Goal: Task Accomplishment & Management: Manage account settings

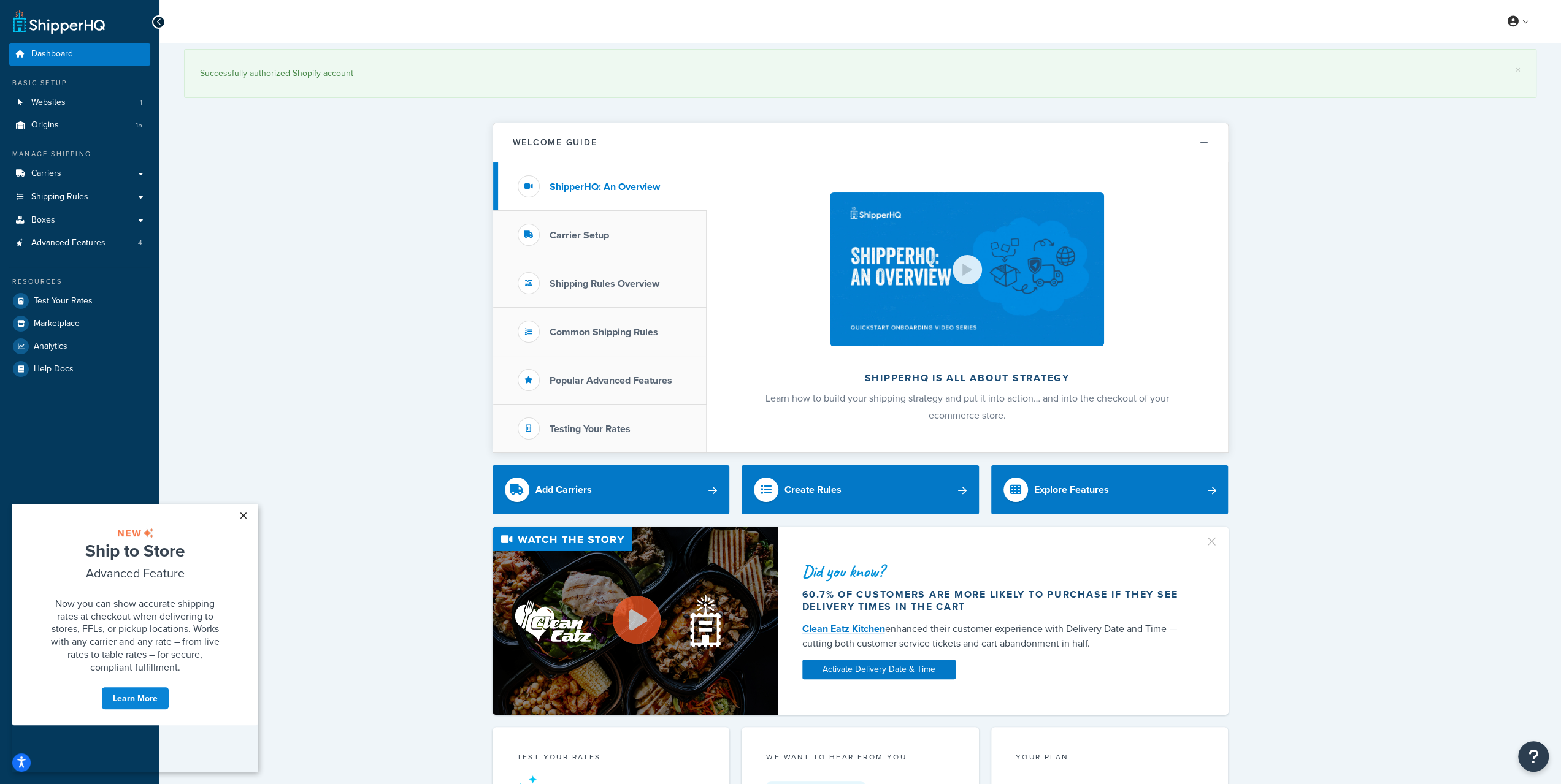
click at [247, 518] on link "×" at bounding box center [242, 515] width 21 height 22
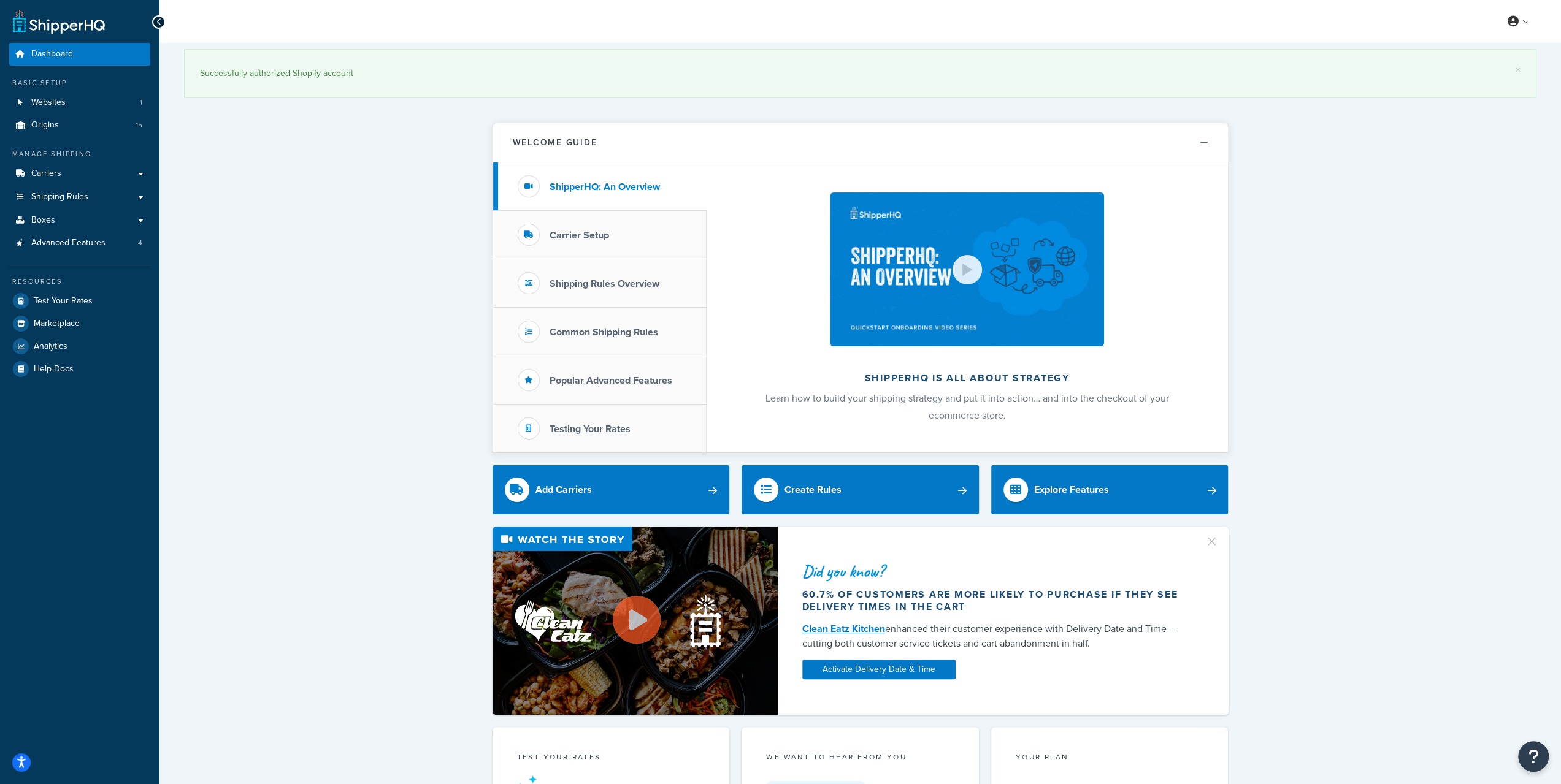
click at [159, 23] on icon at bounding box center [159, 22] width 5 height 9
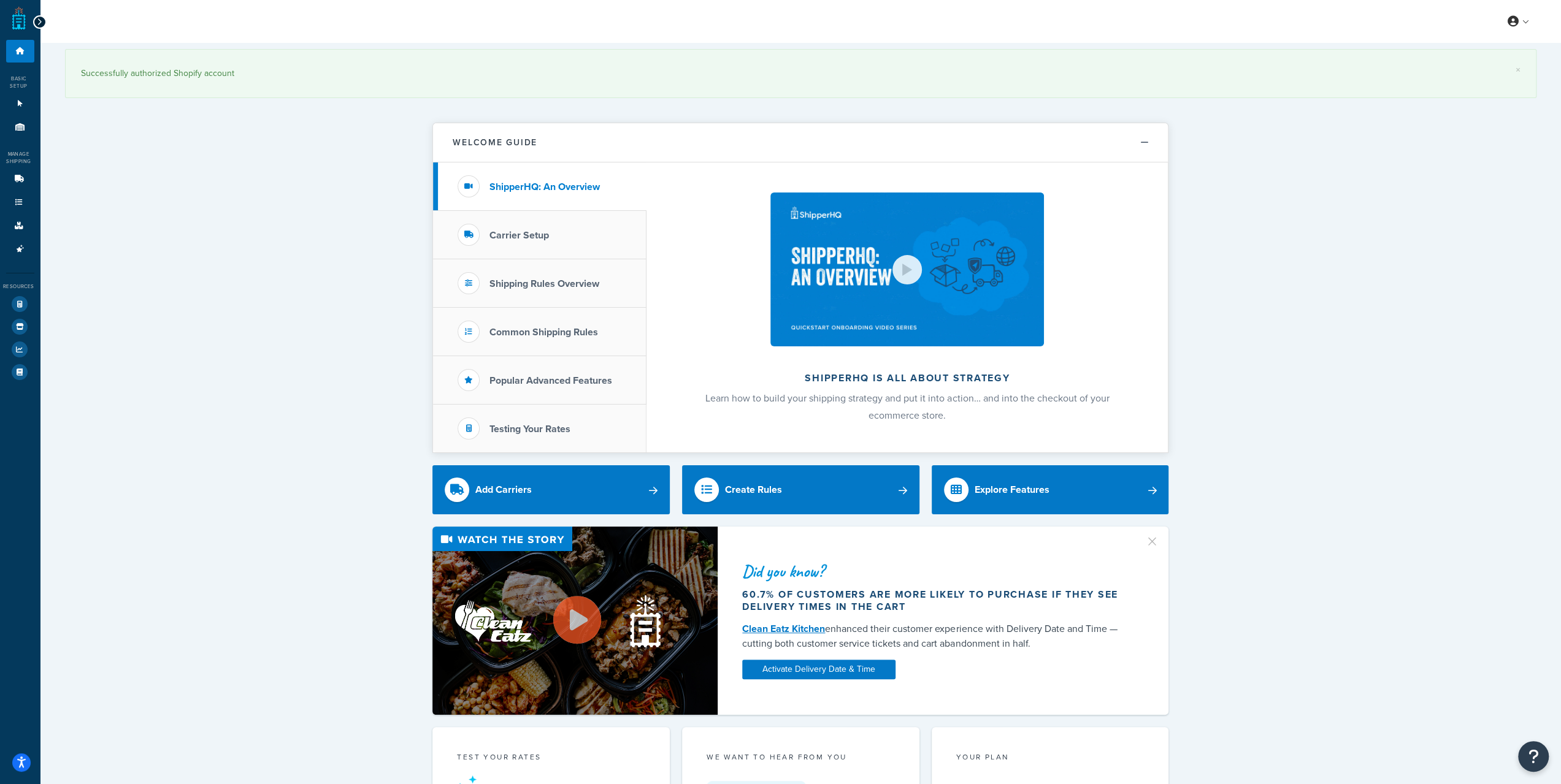
click at [39, 22] on icon at bounding box center [39, 22] width 5 height 9
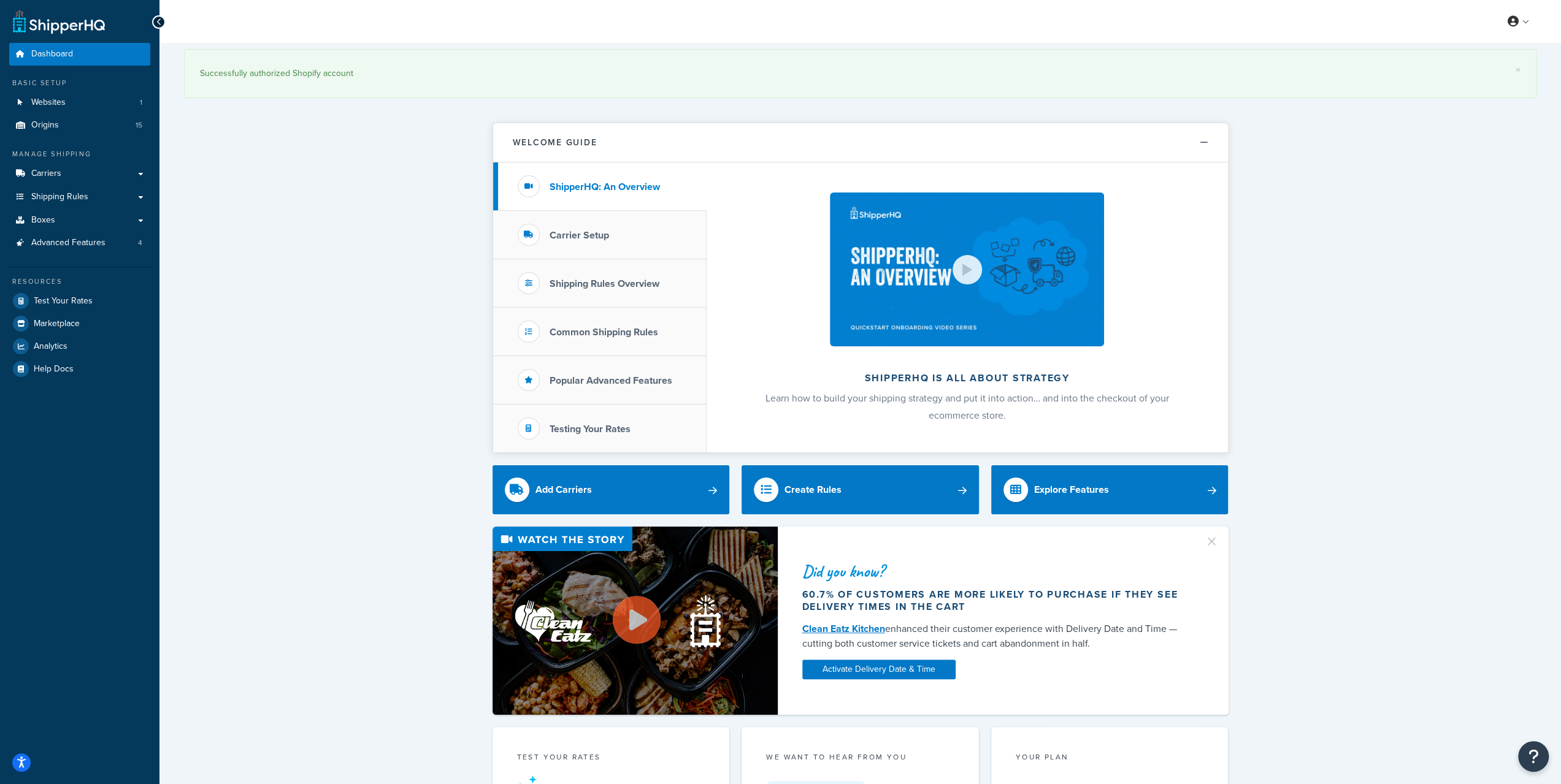
click at [72, 25] on link at bounding box center [59, 21] width 92 height 25
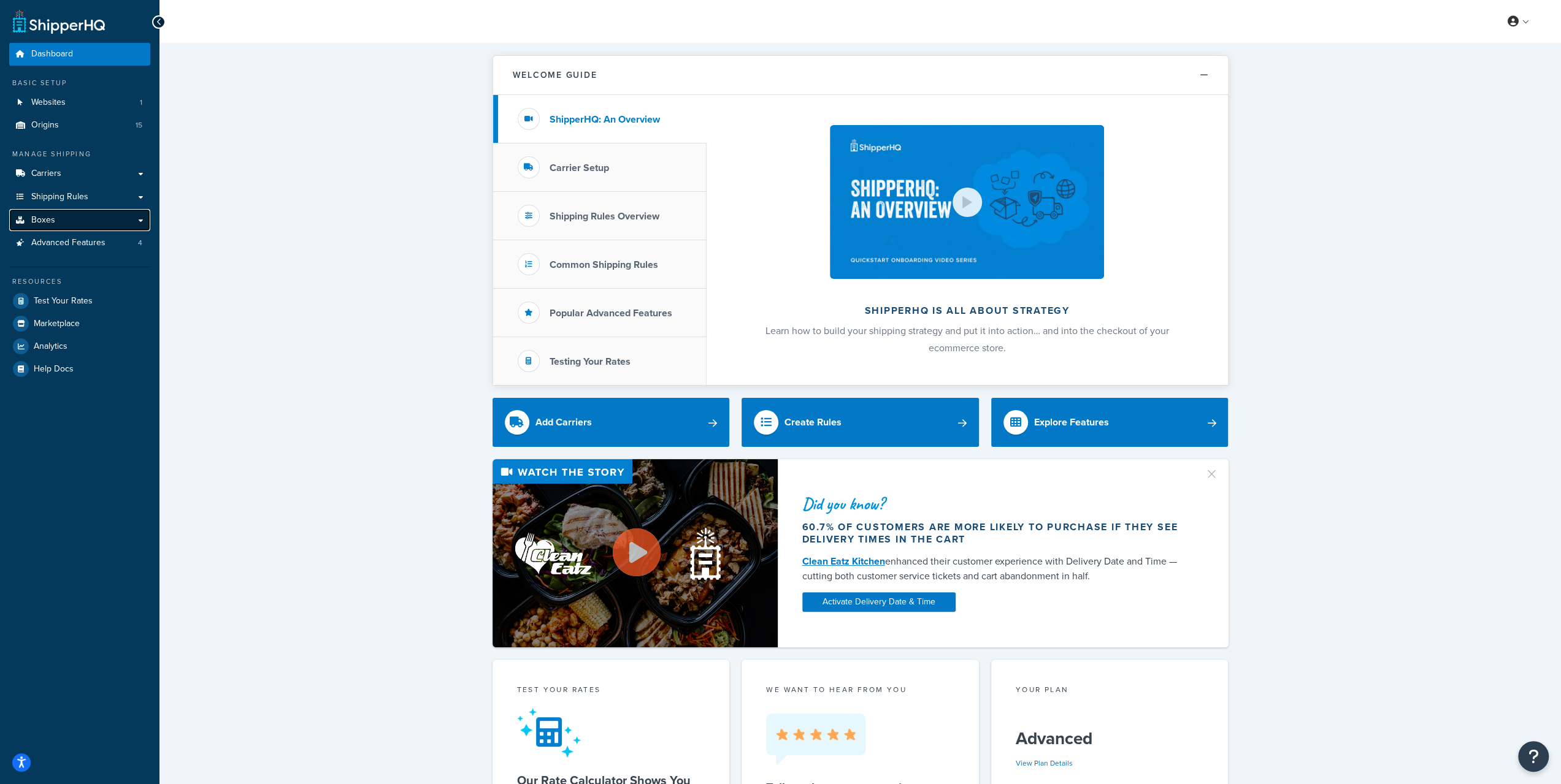
click at [127, 221] on link "Boxes" at bounding box center [80, 220] width 141 height 23
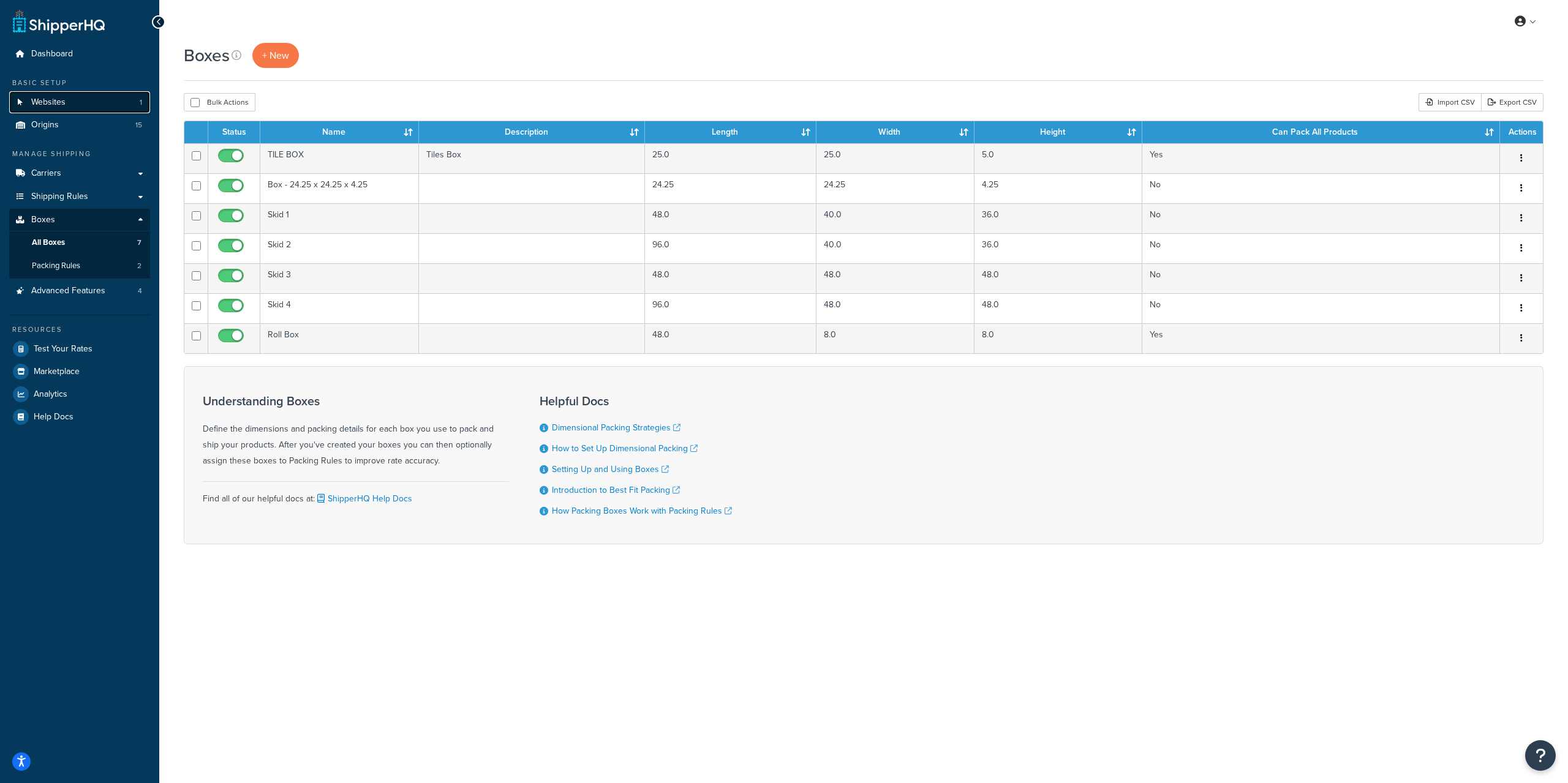
click at [53, 98] on span "Websites" at bounding box center [48, 103] width 34 height 10
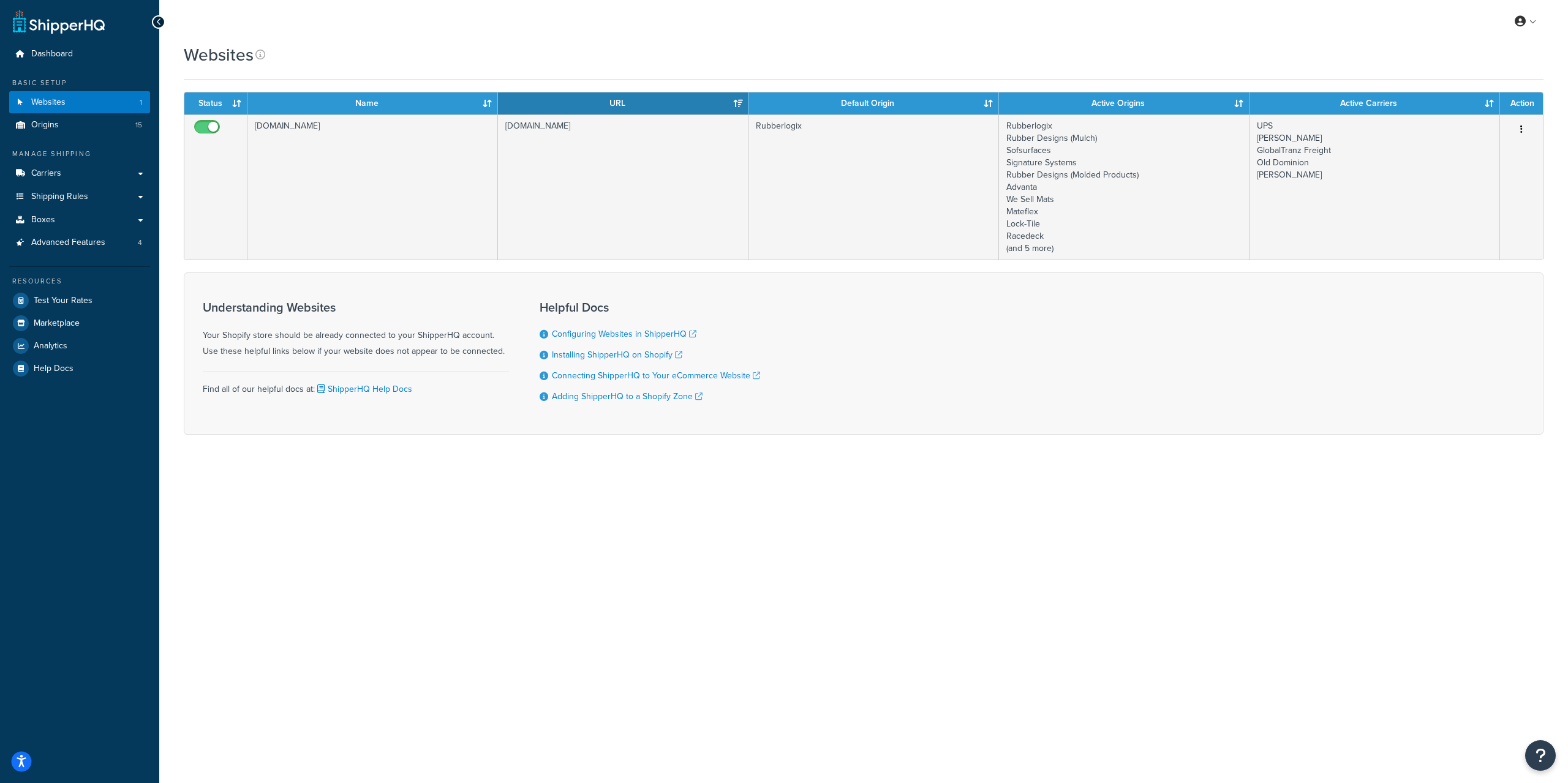
click at [25, 763] on icon "Open accessiBe: accessibility options, statement and help" at bounding box center [21, 761] width 10 height 13
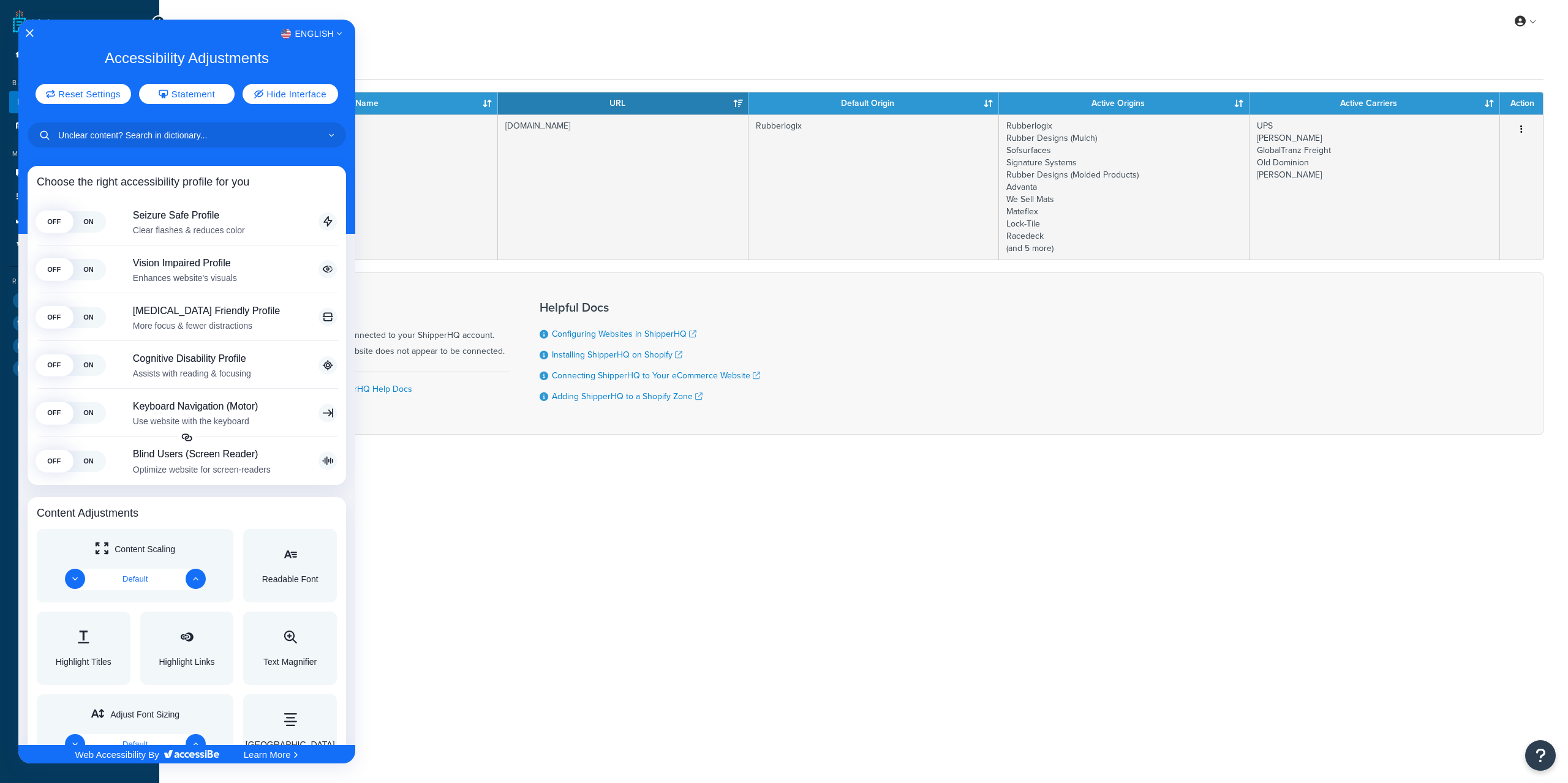
click at [787, 580] on div at bounding box center [784, 392] width 1568 height 783
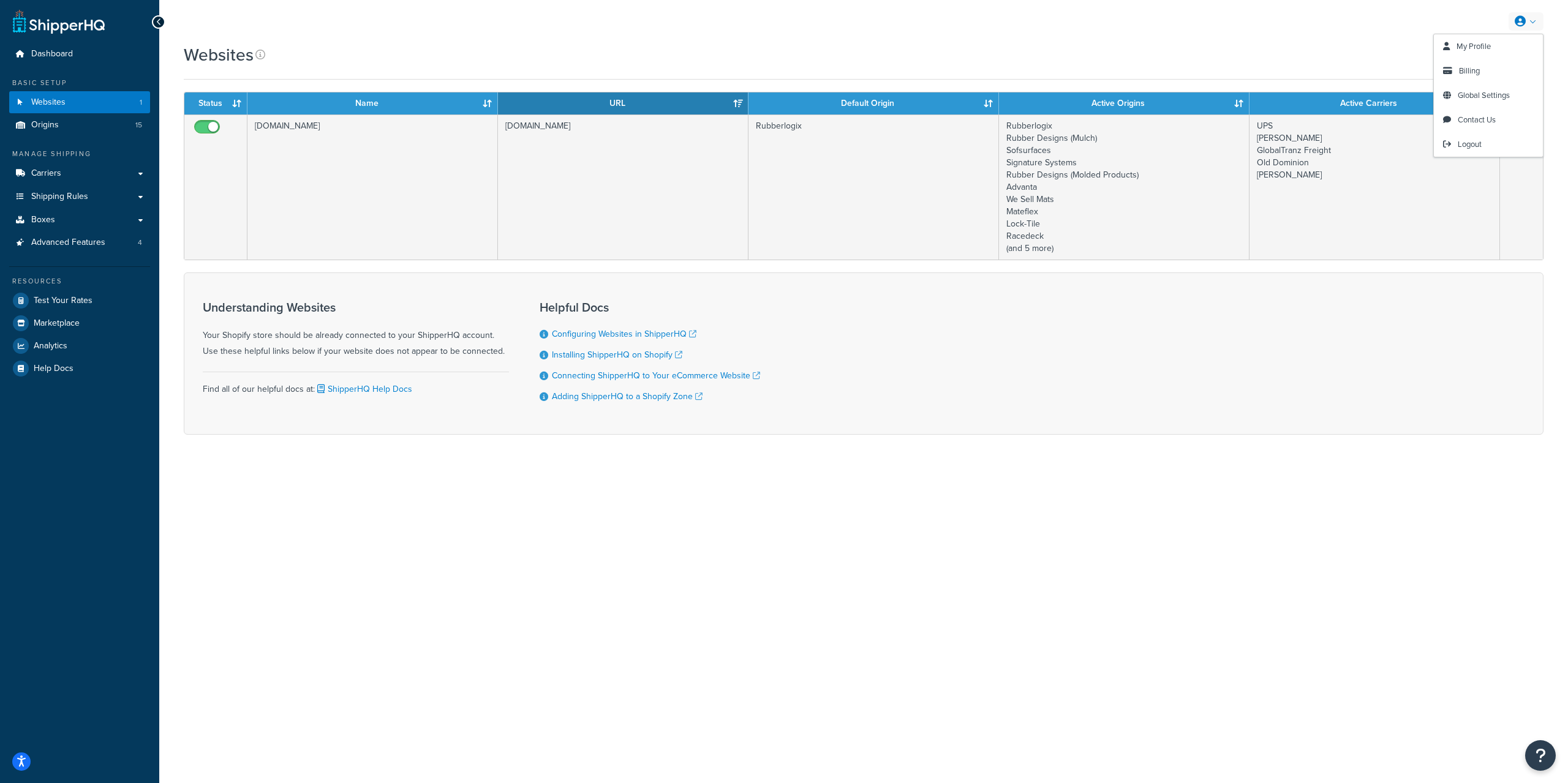
click at [1525, 19] on icon at bounding box center [1520, 21] width 11 height 11
click at [1474, 67] on span "Billing" at bounding box center [1469, 70] width 21 height 12
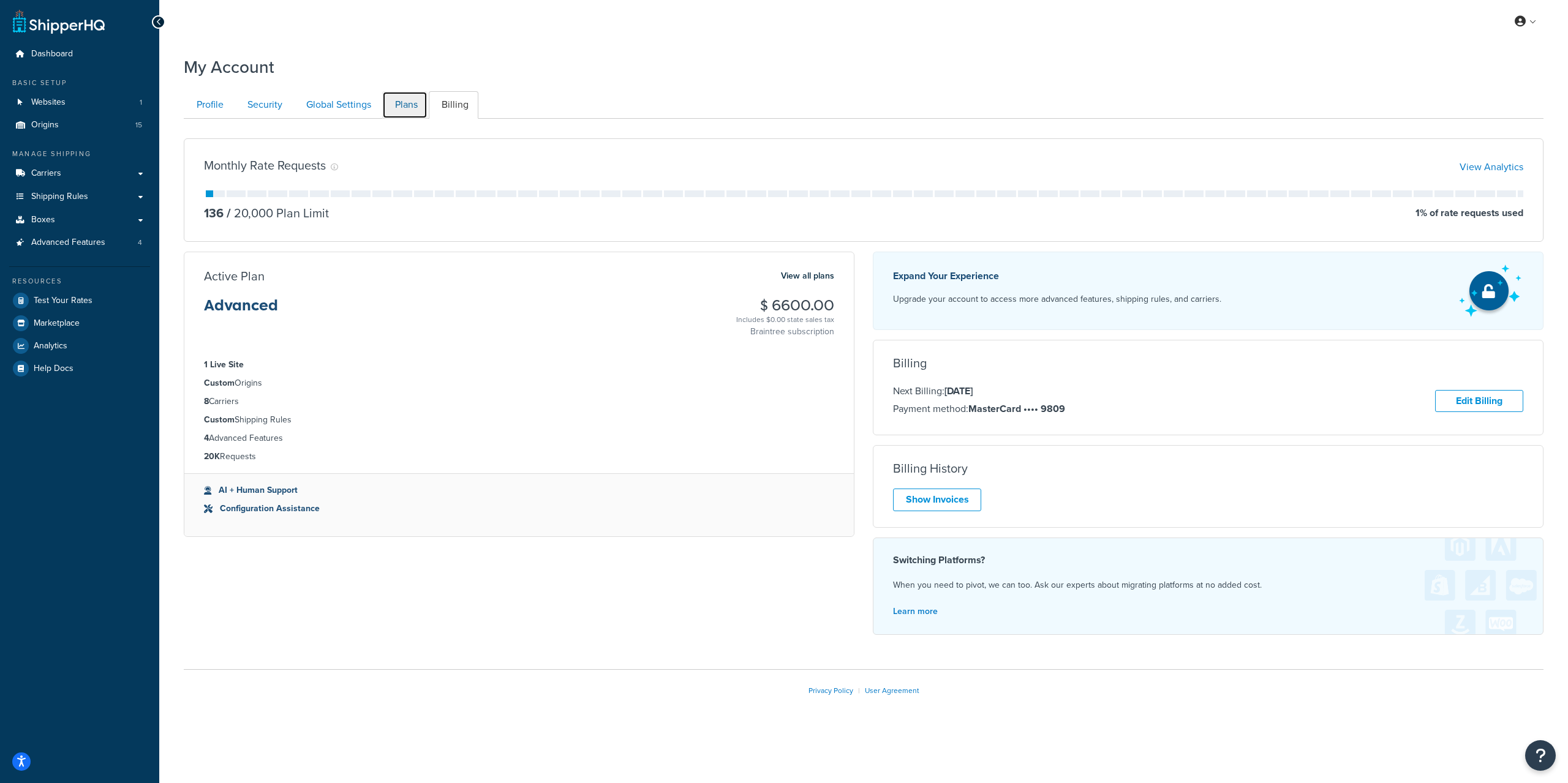
click at [403, 107] on link "Plans" at bounding box center [404, 104] width 45 height 27
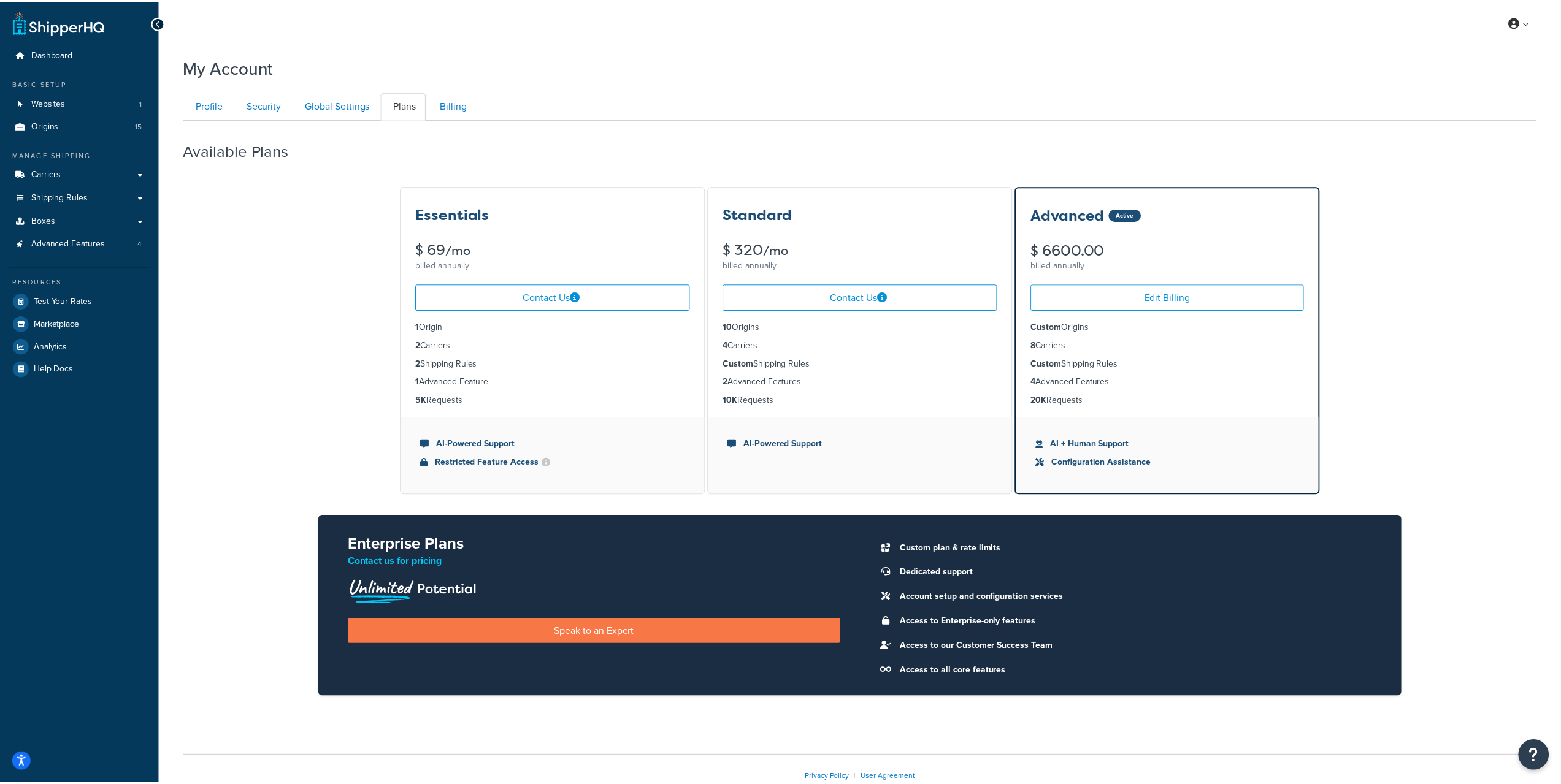
scroll to position [74, 0]
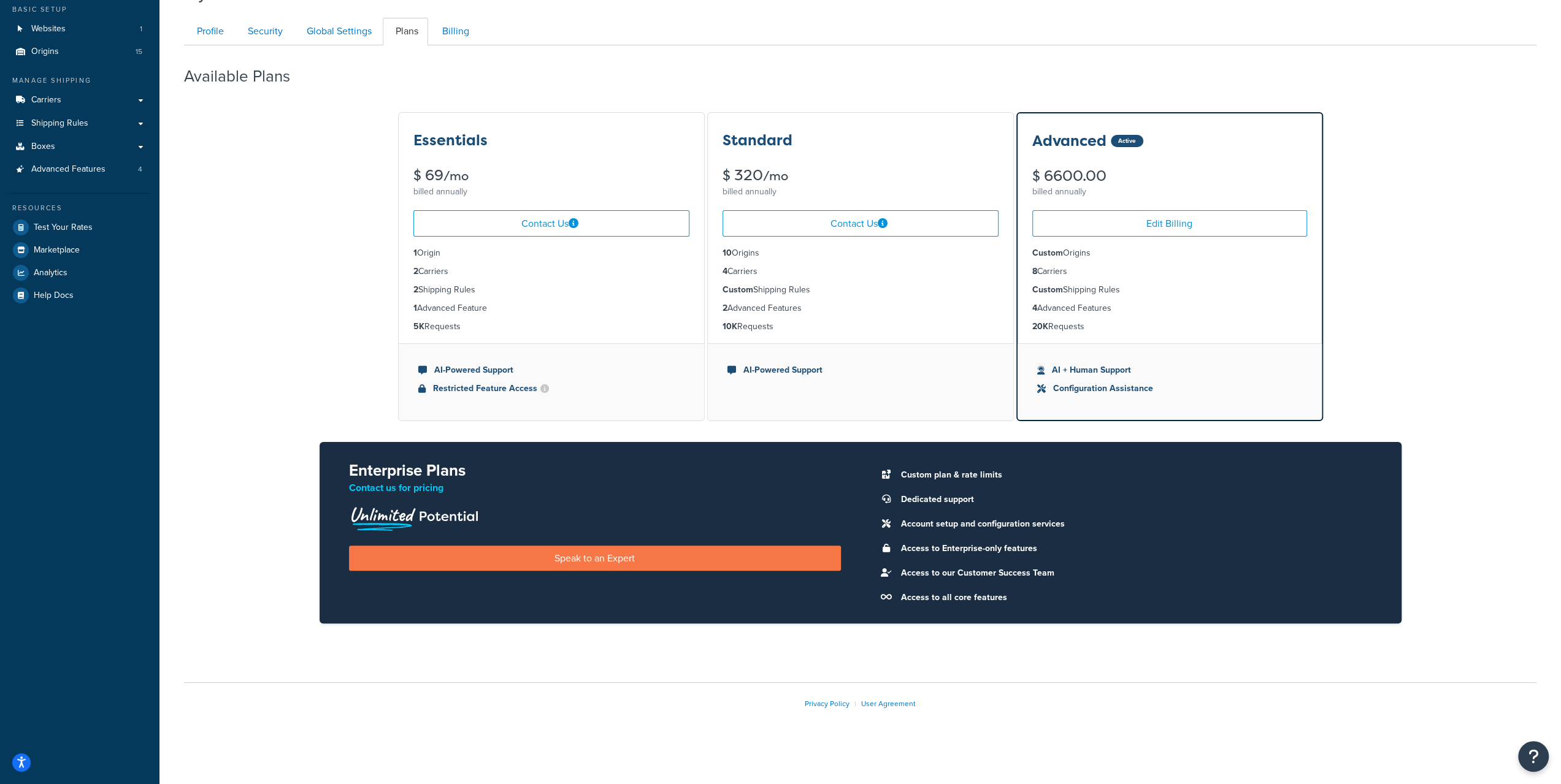
click at [1444, 282] on div "Essentials $ 69 /mo billed annually Contact Us 1 Origin 2 Carriers 2 Shipping R…" at bounding box center [860, 377] width 1353 height 533
